Goal: Task Accomplishment & Management: Manage account settings

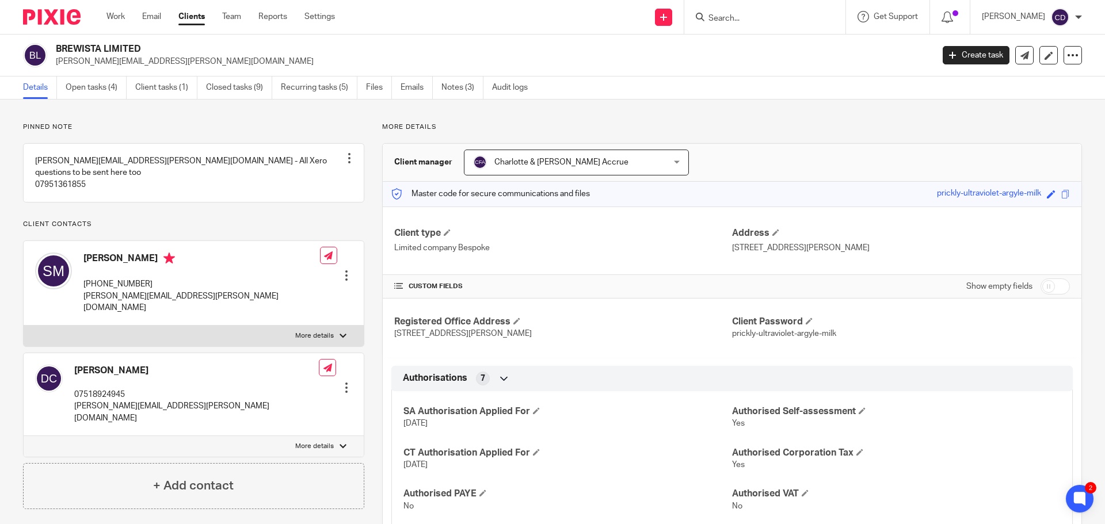
click at [113, 24] on div "Work Email Clients Team Reports Settings Work Email Clients Team Reports Settin…" at bounding box center [223, 17] width 257 height 34
click at [123, 14] on link "Work" at bounding box center [115, 17] width 18 height 12
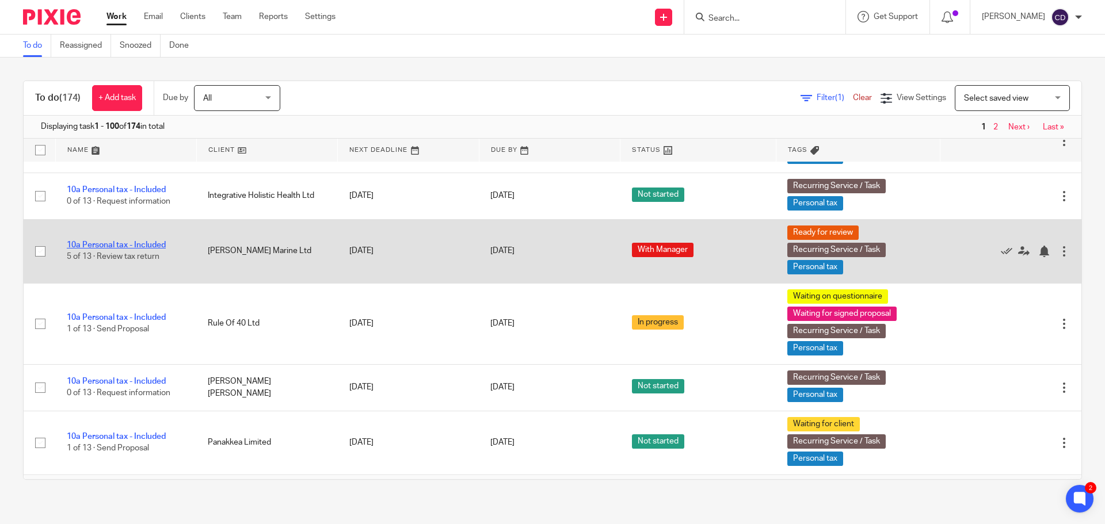
scroll to position [5238, 0]
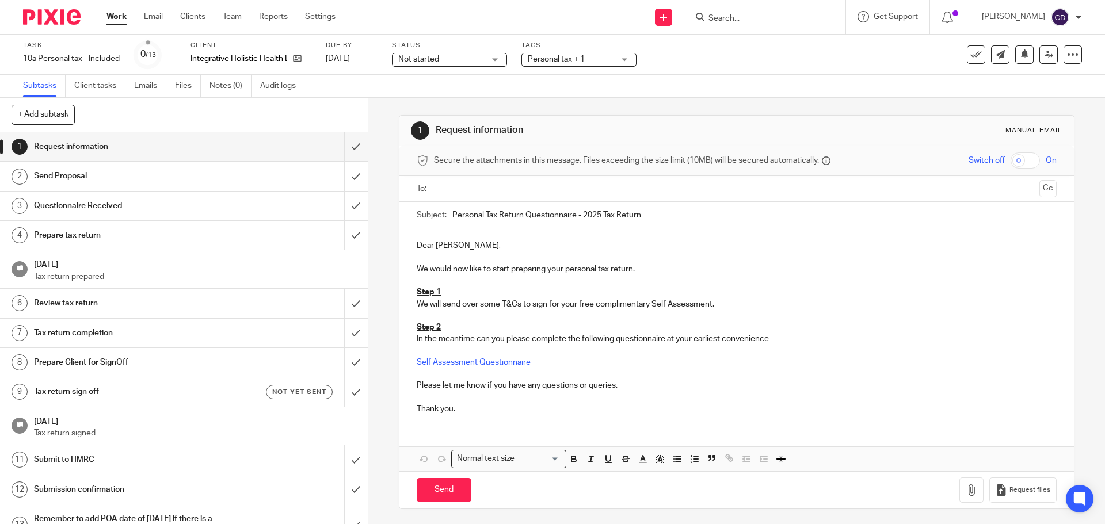
click at [496, 194] on input "text" at bounding box center [736, 188] width 596 height 13
click at [444, 496] on input "Send" at bounding box center [444, 493] width 55 height 25
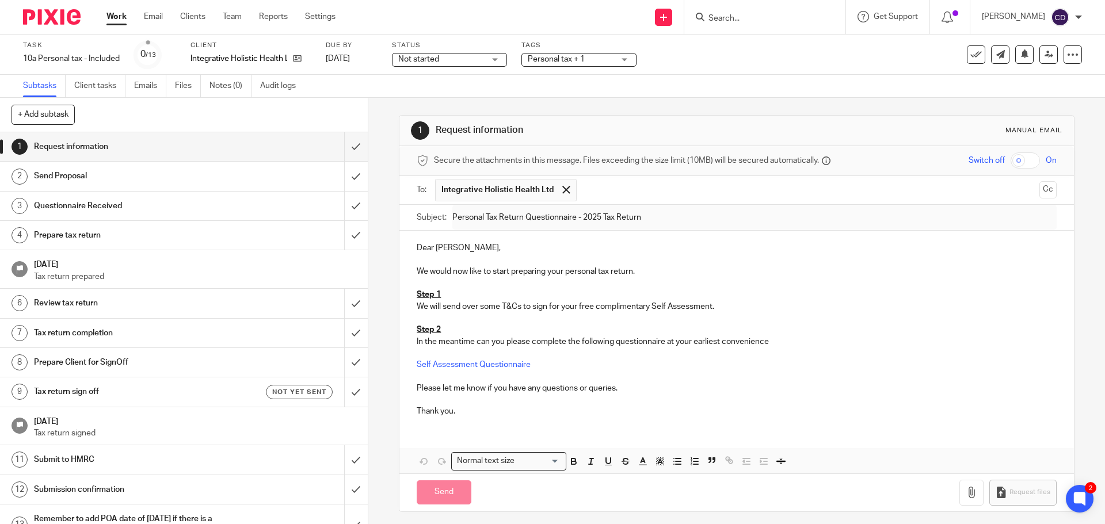
type input "Sent"
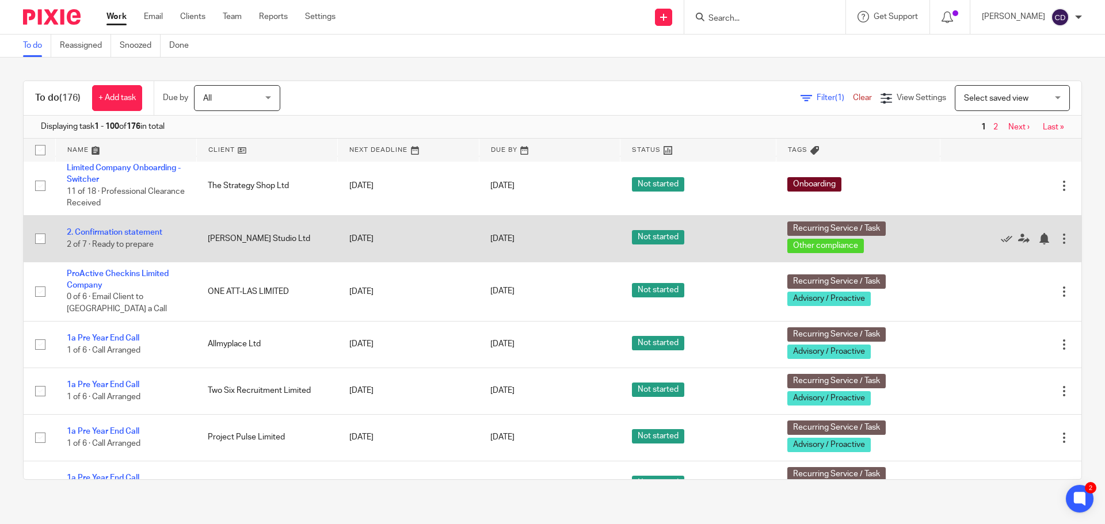
scroll to position [863, 0]
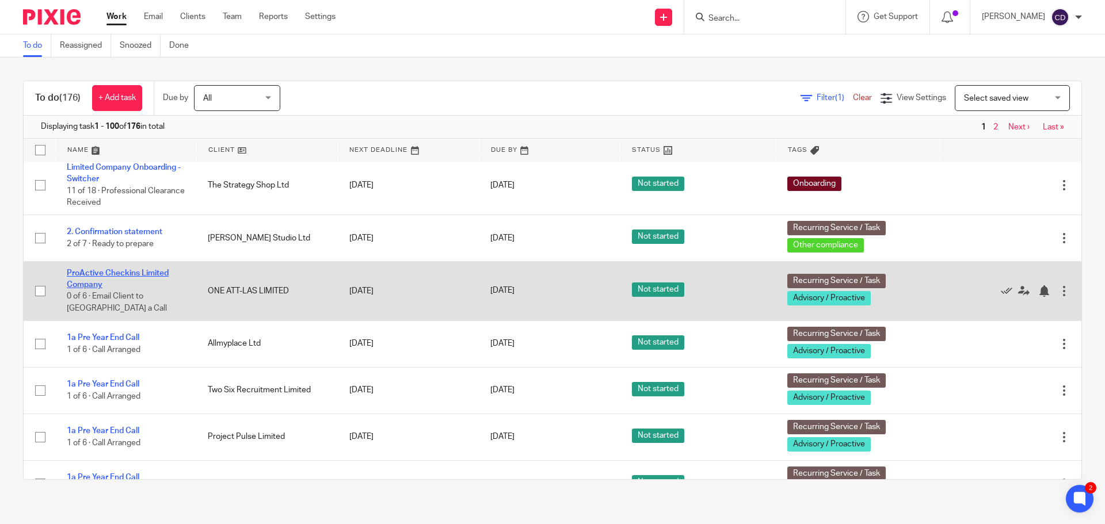
click at [134, 289] on link "ProActive Checkins Limited Company" at bounding box center [118, 279] width 102 height 20
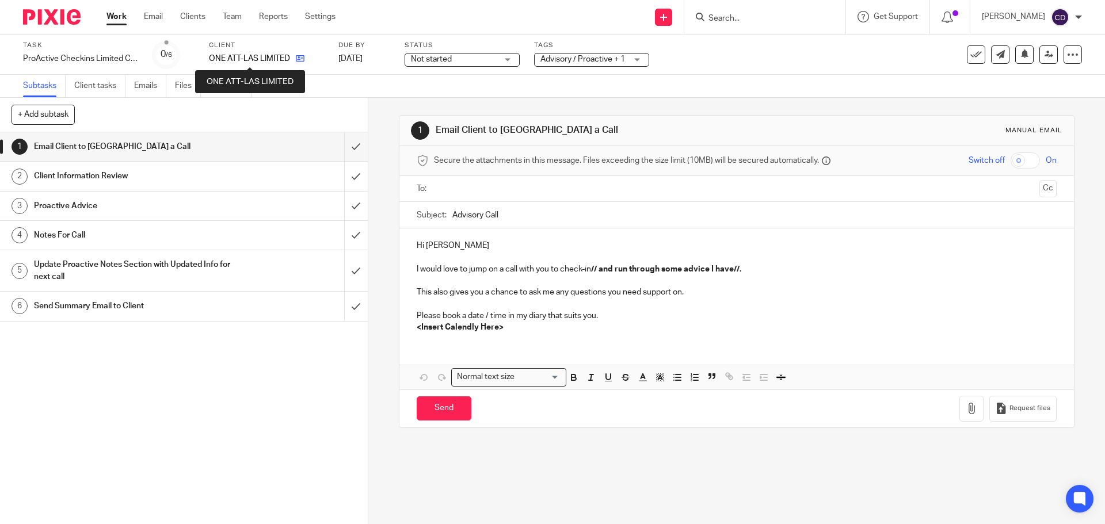
click at [299, 59] on icon at bounding box center [300, 58] width 9 height 9
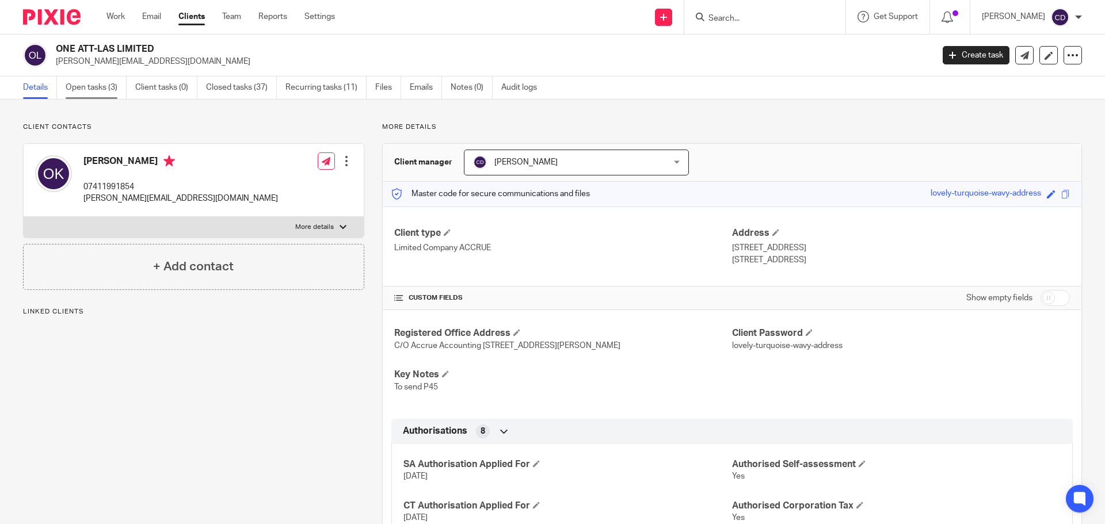
click at [81, 81] on link "Open tasks (3)" at bounding box center [96, 88] width 61 height 22
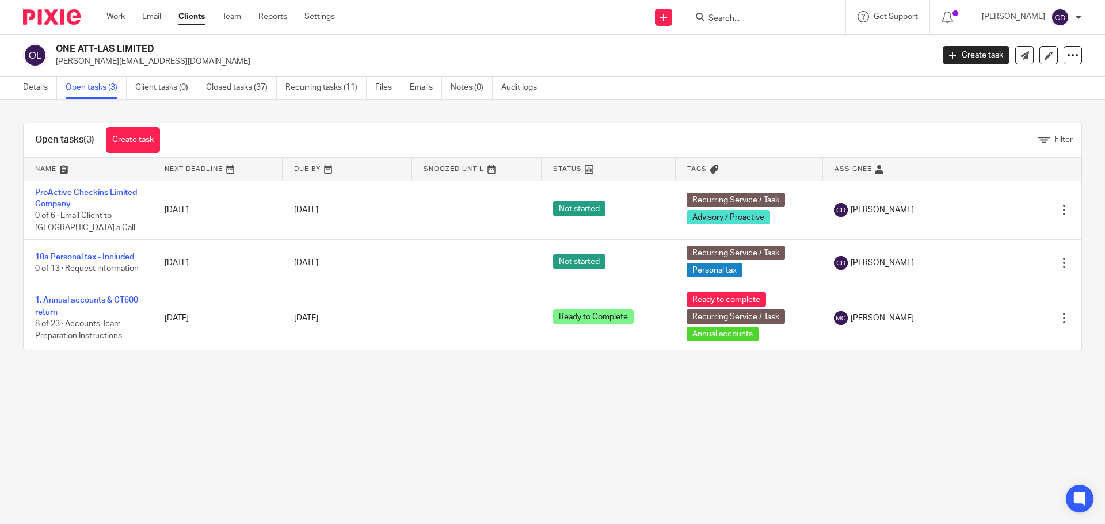
click at [86, 191] on link "ProActive Checkins Limited Company" at bounding box center [86, 199] width 102 height 20
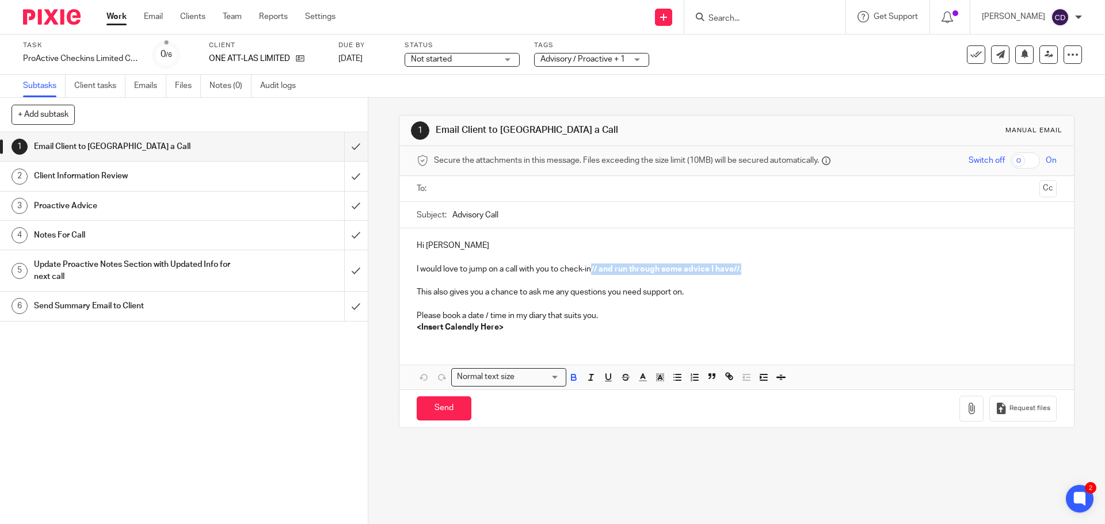
drag, startPoint x: 747, startPoint y: 269, endPoint x: 590, endPoint y: 273, distance: 157.2
click at [590, 273] on p "I would love to jump on a call with you to check-in // and run through some adv…" at bounding box center [736, 270] width 639 height 12
click at [302, 60] on icon at bounding box center [300, 58] width 9 height 9
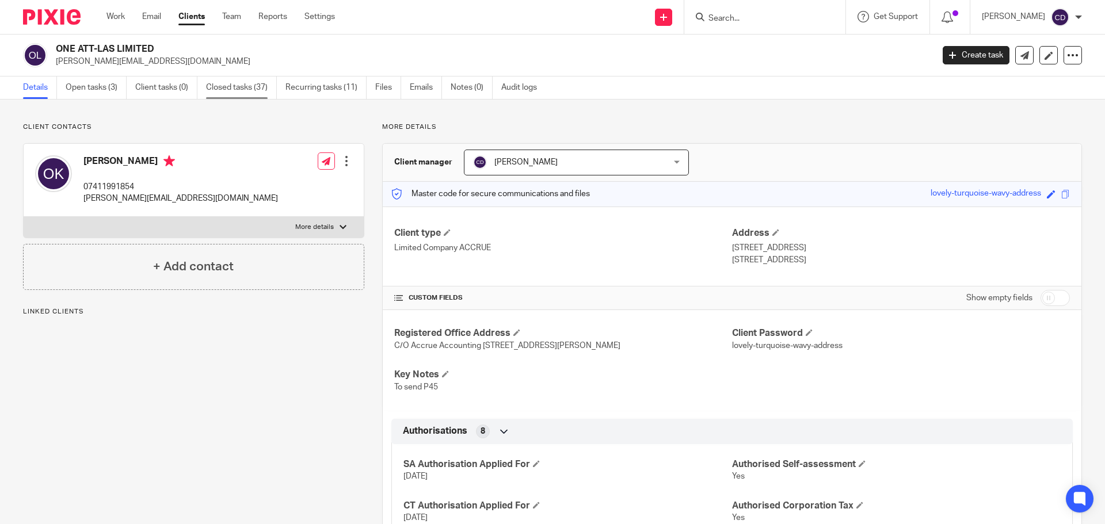
click at [254, 89] on link "Closed tasks (37)" at bounding box center [241, 88] width 71 height 22
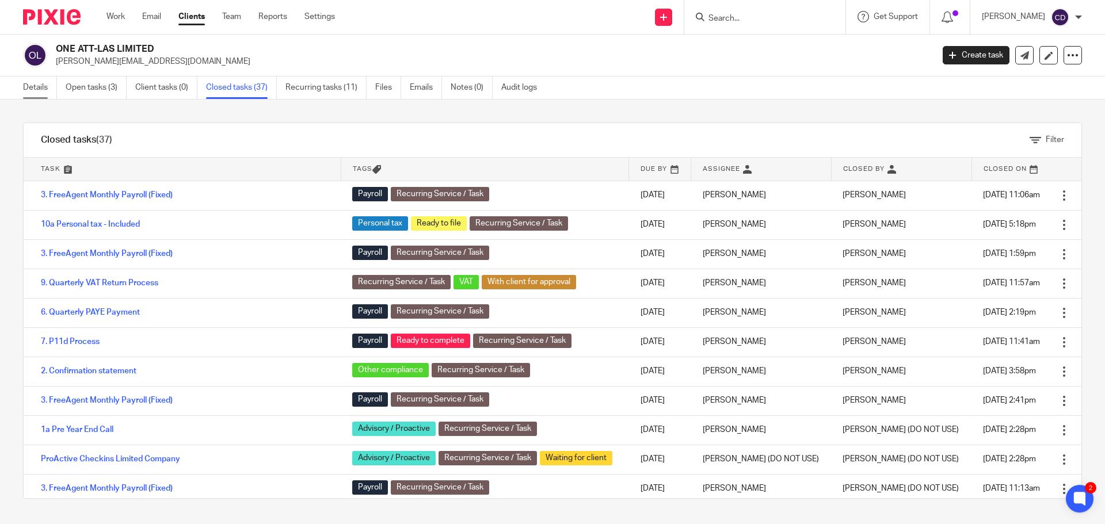
click at [35, 91] on link "Details" at bounding box center [40, 88] width 34 height 22
